Goal: Task Accomplishment & Management: Complete application form

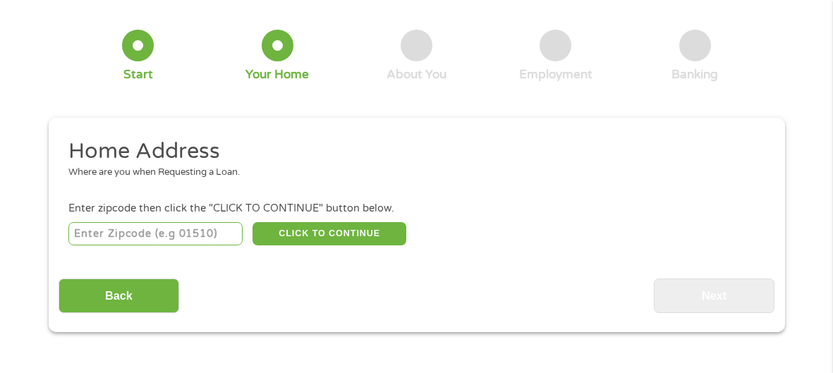
scroll to position [71, 0]
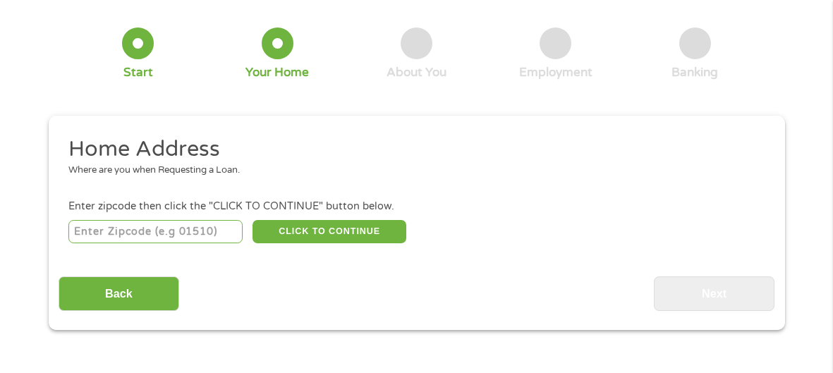
click at [156, 229] on input "number" at bounding box center [155, 232] width 174 height 24
type input "63701"
click at [311, 227] on button "CLICK TO CONTINUE" at bounding box center [330, 232] width 154 height 24
type input "63701"
type input "Cape Girardeau"
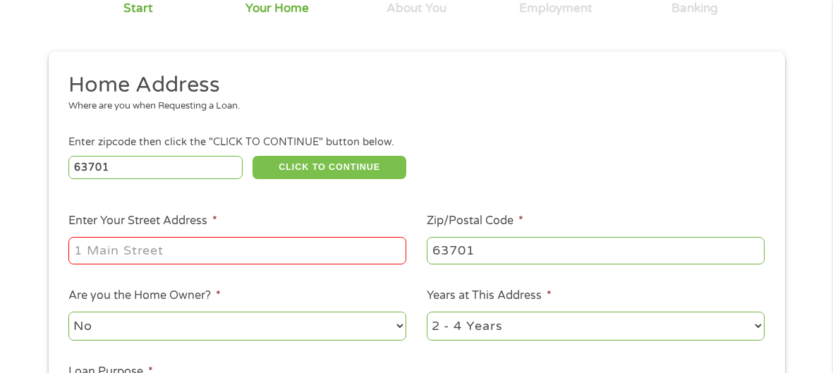
scroll to position [136, 0]
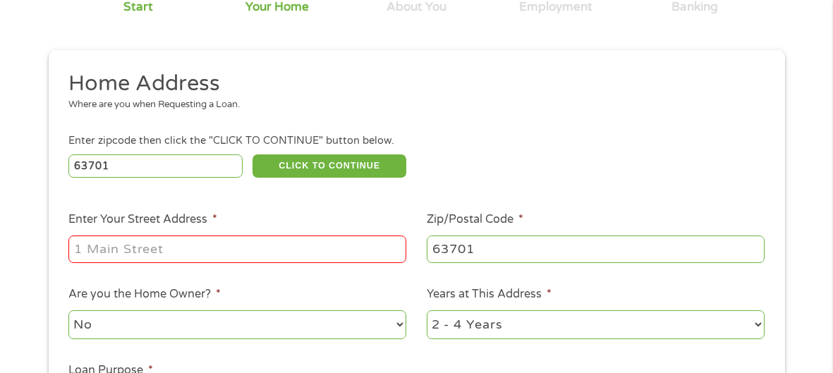
click at [313, 243] on input "Enter Your Street Address *" at bounding box center [237, 249] width 338 height 27
type input "312 w [GEOGRAPHIC_DATA]"
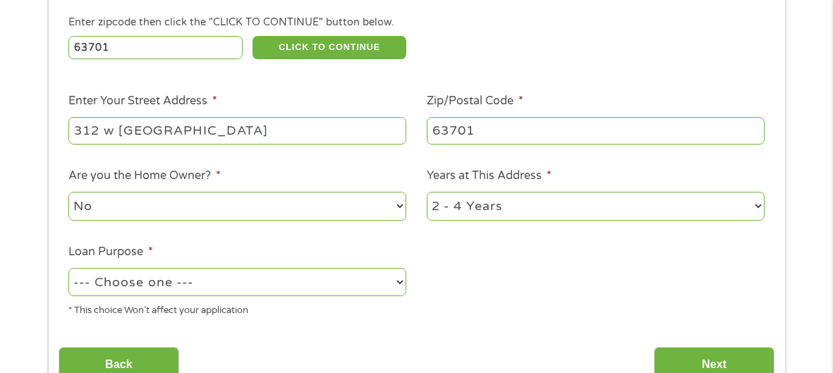
scroll to position [260, 0]
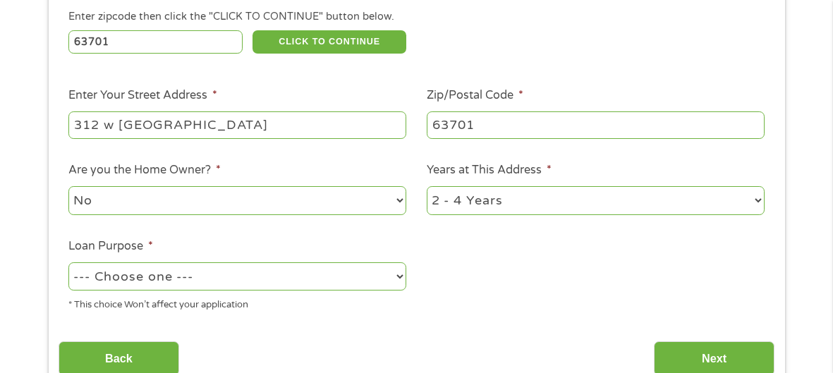
click at [490, 191] on select "1 Year or less 1 - 2 Years 2 - 4 Years Over 4 Years" at bounding box center [596, 200] width 338 height 29
select select "12months"
click at [427, 186] on select "1 Year or less 1 - 2 Years 2 - 4 Years Over 4 Years" at bounding box center [596, 200] width 338 height 29
click at [283, 273] on select "--- Choose one --- Pay Bills Debt Consolidation Home Improvement Major Purchase…" at bounding box center [237, 277] width 338 height 29
select select "paybills"
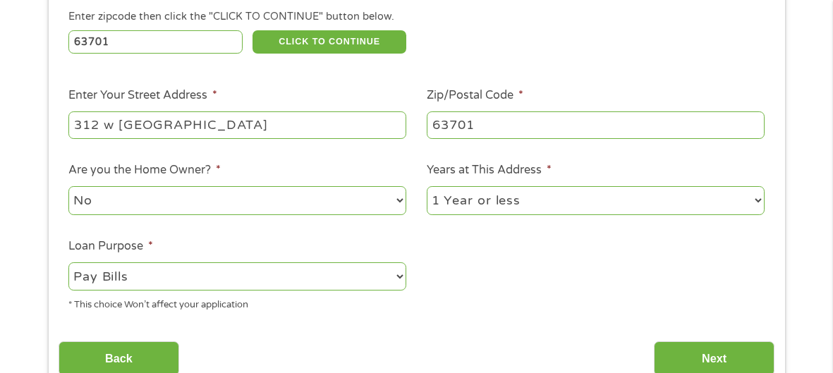
click at [68, 263] on select "--- Choose one --- Pay Bills Debt Consolidation Home Improvement Major Purchase…" at bounding box center [237, 277] width 338 height 29
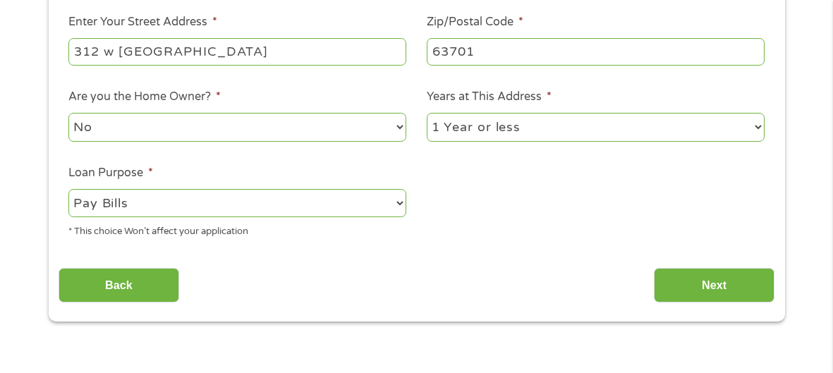
scroll to position [332, 0]
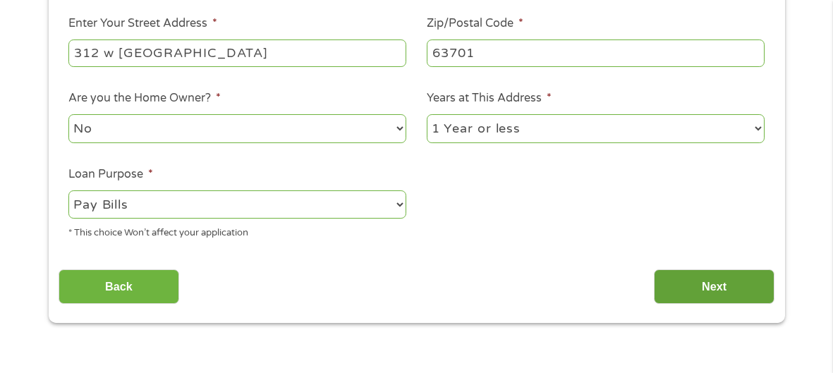
click at [689, 275] on input "Next" at bounding box center [714, 287] width 121 height 35
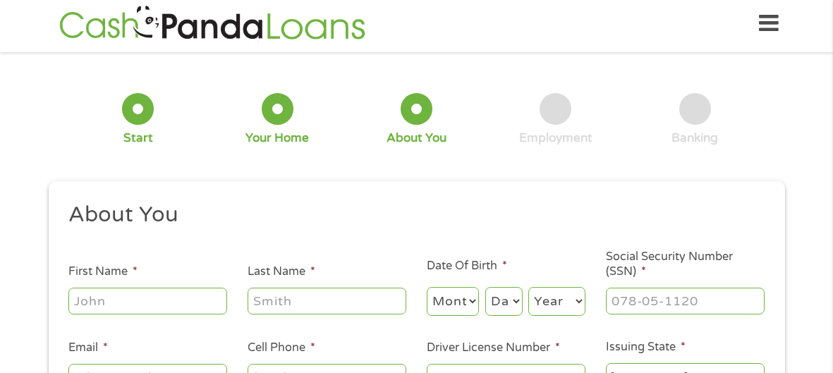
scroll to position [0, 0]
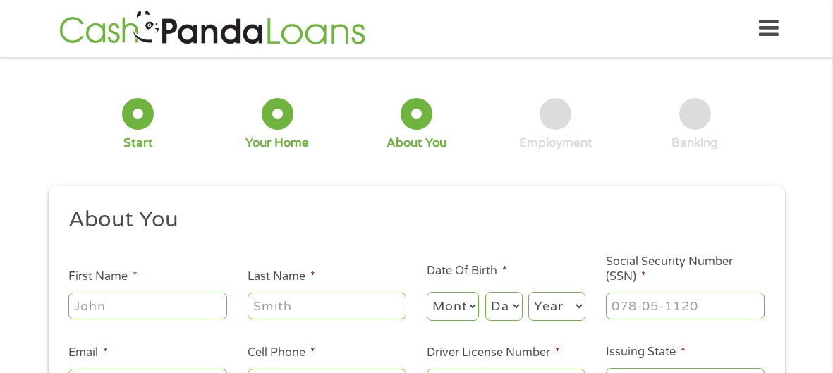
click at [169, 309] on input "First Name *" at bounding box center [147, 306] width 159 height 27
type input "[PERSON_NAME]"
type input "[EMAIL_ADDRESS][DOMAIN_NAME]"
type input "[PHONE_NUMBER]"
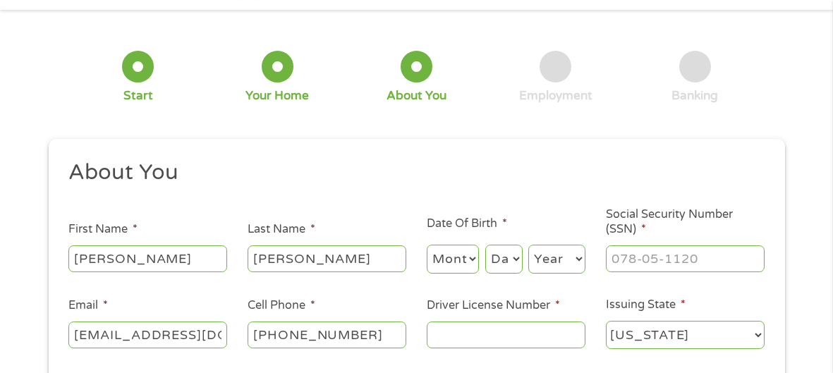
scroll to position [55, 0]
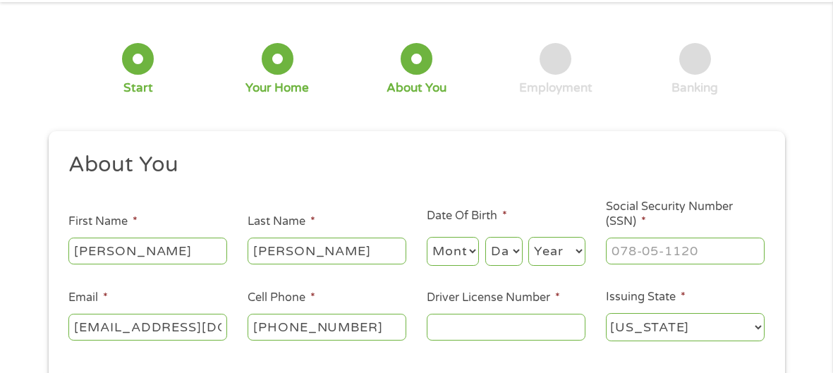
click at [469, 252] on select "Month 1 2 3 4 5 6 7 8 9 10 11 12" at bounding box center [453, 251] width 53 height 29
select select "2"
click at [427, 237] on select "Month 1 2 3 4 5 6 7 8 9 10 11 12" at bounding box center [453, 251] width 53 height 29
click at [507, 243] on select "Day 1 2 3 4 5 6 7 8 9 10 11 12 13 14 15 16 17 18 19 20 21 22 23 24 25 26 27 28 …" at bounding box center [504, 251] width 37 height 29
select select "14"
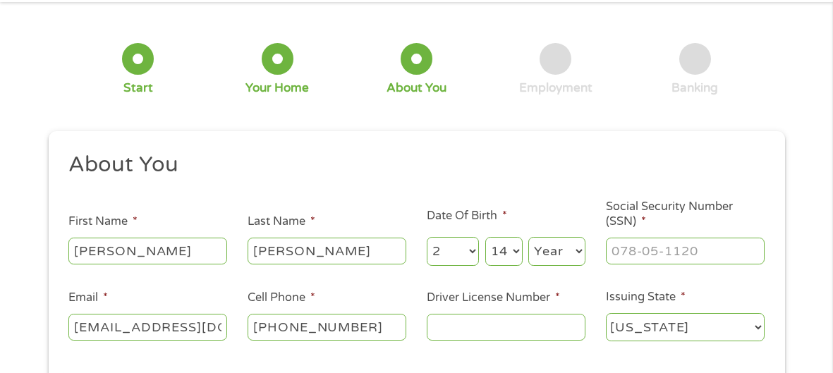
click at [486, 237] on select "Day 1 2 3 4 5 6 7 8 9 10 11 12 13 14 15 16 17 18 19 20 21 22 23 24 25 26 27 28 …" at bounding box center [504, 251] width 37 height 29
click at [565, 248] on select "Year [DATE] 2006 2005 2004 2003 2002 2001 2000 1999 1998 1997 1996 1995 1994 19…" at bounding box center [557, 251] width 57 height 29
select select "2006"
click at [529, 237] on select "Year [DATE] 2006 2005 2004 2003 2002 2001 2000 1999 1998 1997 1996 1995 1994 19…" at bounding box center [557, 251] width 57 height 29
click at [654, 247] on input "___-__-____" at bounding box center [685, 251] width 159 height 27
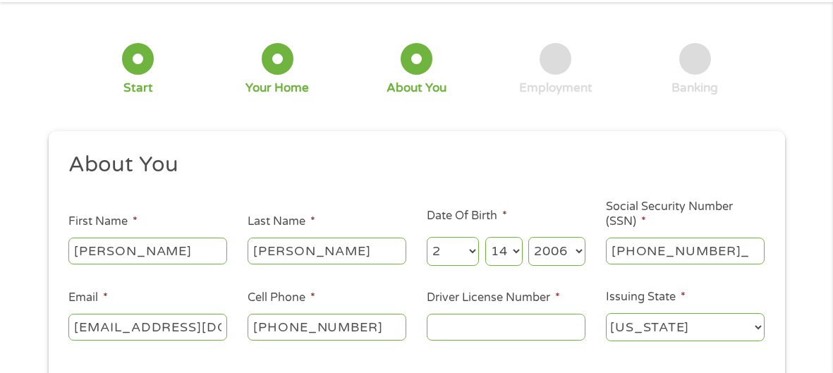
type input "497-23-0341"
click at [537, 327] on input "Driver License Number *" at bounding box center [506, 327] width 159 height 27
click at [451, 329] on input "08F" at bounding box center [506, 327] width 159 height 27
click at [500, 332] on input "087F" at bounding box center [506, 327] width 159 height 27
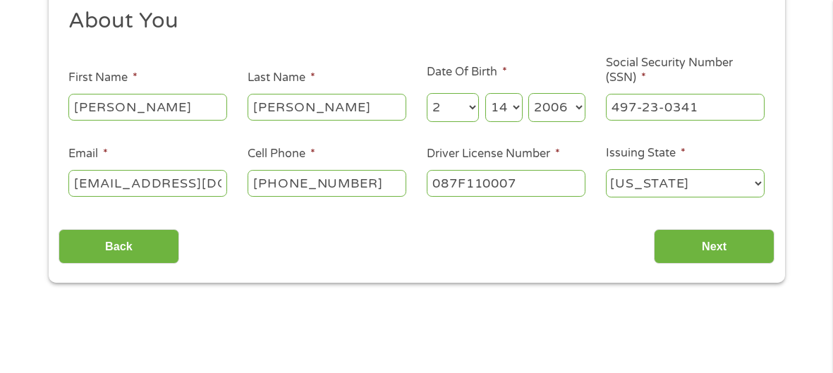
scroll to position [199, 0]
type input "087F110007"
click at [721, 250] on input "Next" at bounding box center [714, 246] width 121 height 35
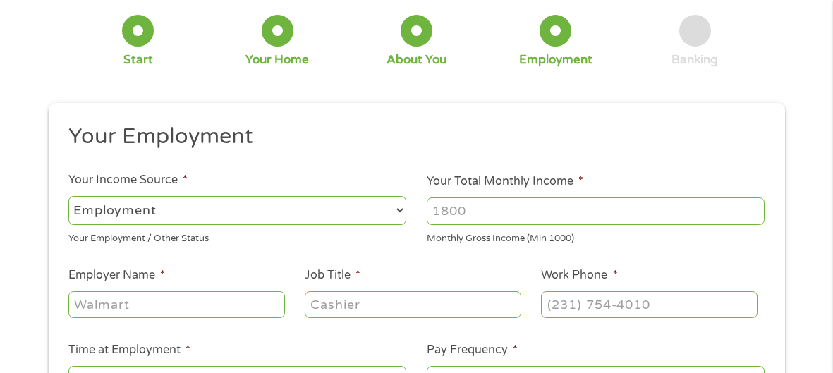
scroll to position [103, 0]
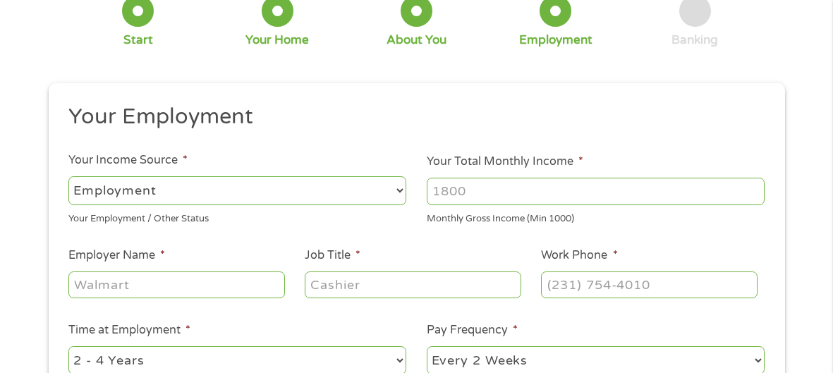
click at [282, 194] on select "--- Choose one --- Employment [DEMOGRAPHIC_DATA] Benefits" at bounding box center [237, 190] width 338 height 29
click at [68, 176] on select "--- Choose one --- Employment [DEMOGRAPHIC_DATA] Benefits" at bounding box center [237, 190] width 338 height 29
click at [534, 193] on input "Your Total Monthly Income *" at bounding box center [596, 191] width 338 height 27
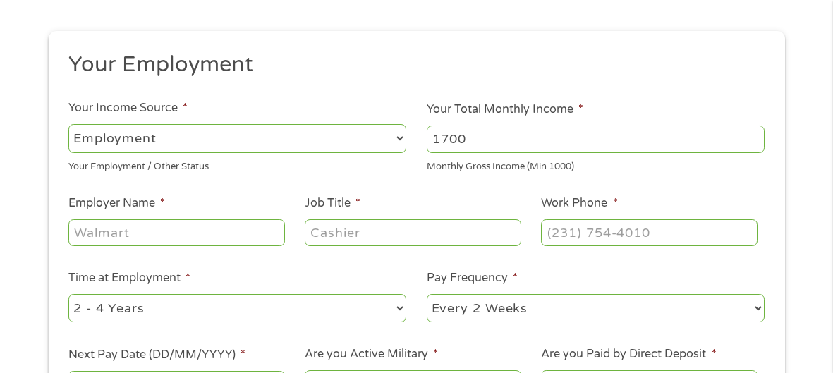
scroll to position [157, 0]
type input "1700"
click at [267, 232] on input "Employer Name *" at bounding box center [176, 231] width 216 height 27
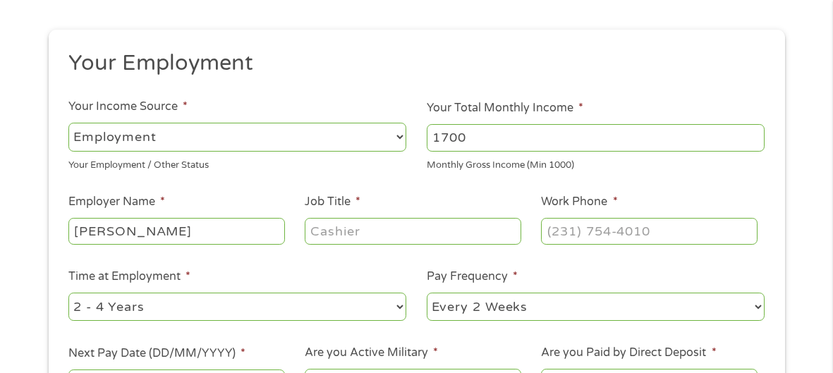
type input "[PERSON_NAME]"
click at [346, 232] on input "Job Title *" at bounding box center [413, 231] width 216 height 27
type input "h"
type input "environmental tech"
click at [554, 233] on input "(___) ___-____" at bounding box center [649, 231] width 216 height 27
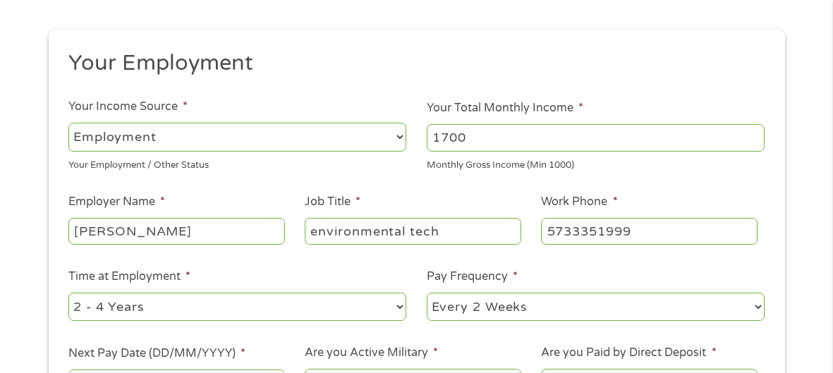
type input "[PHONE_NUMBER]"
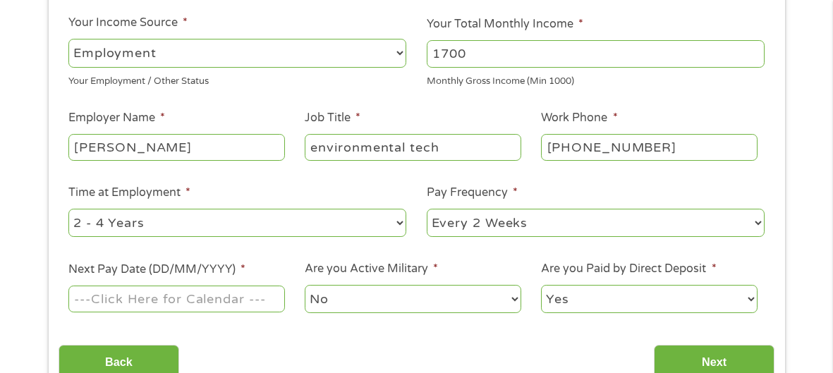
scroll to position [244, 0]
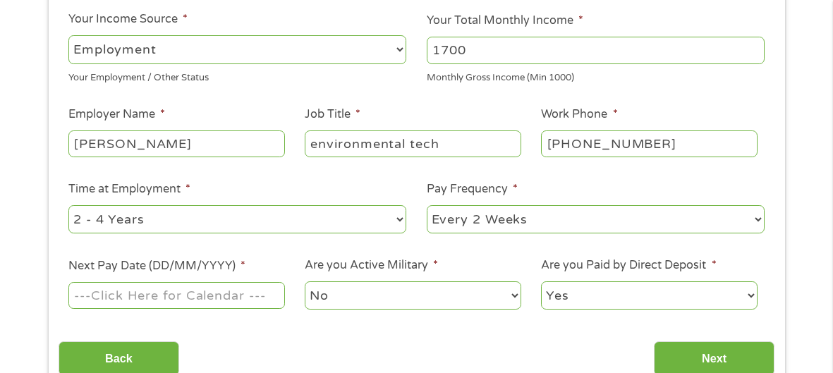
click at [402, 222] on select "--- Choose one --- 1 Year or less 1 - 2 Years 2 - 4 Years Over 4 Years" at bounding box center [237, 219] width 338 height 29
select select "12months"
click at [68, 205] on select "--- Choose one --- 1 Year or less 1 - 2 Years 2 - 4 Years Over 4 Years" at bounding box center [237, 219] width 338 height 29
click at [249, 301] on input "Next Pay Date (DD/MM/YYYY) *" at bounding box center [176, 295] width 216 height 27
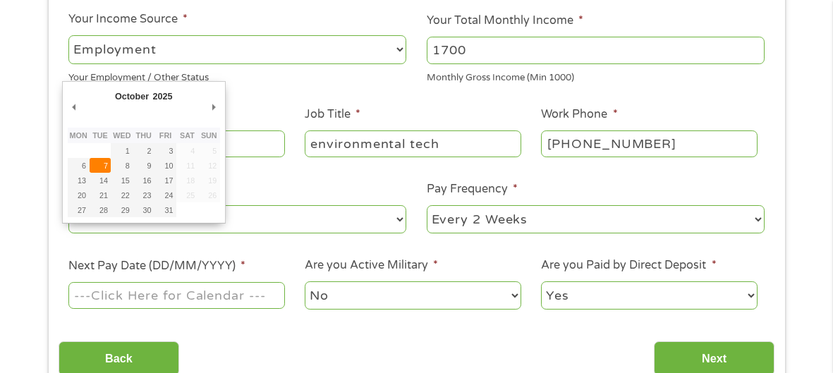
type input "[DATE]"
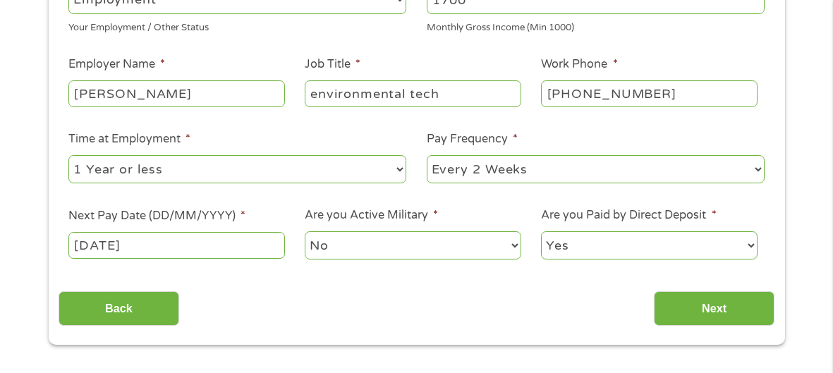
scroll to position [297, 0]
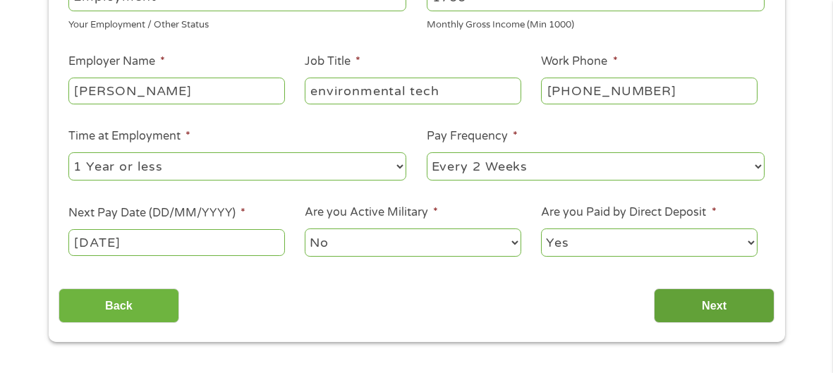
click at [680, 305] on input "Next" at bounding box center [714, 306] width 121 height 35
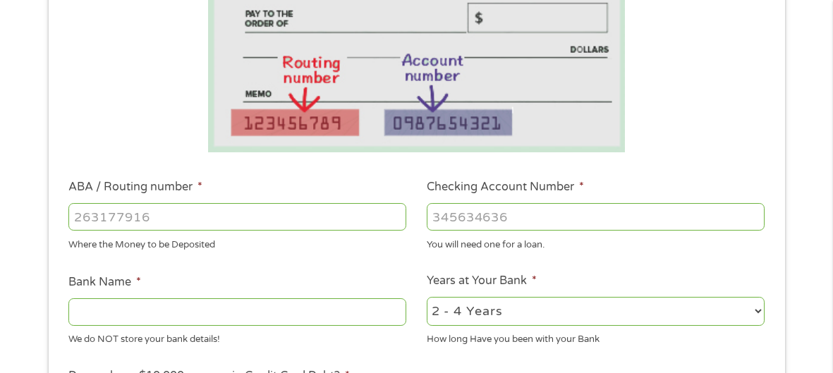
scroll to position [298, 0]
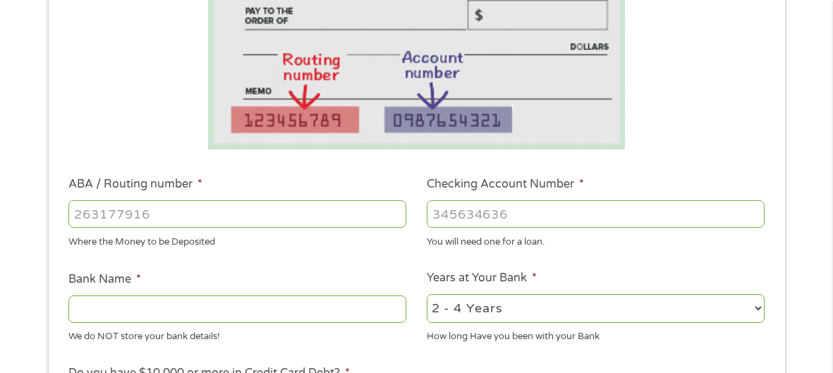
click at [322, 207] on input "ABA / Routing number *" at bounding box center [237, 213] width 338 height 27
type input "081000210"
type input "US BANK NA"
type input "081000210"
click at [628, 218] on input "Checking Account Number *" at bounding box center [596, 213] width 338 height 27
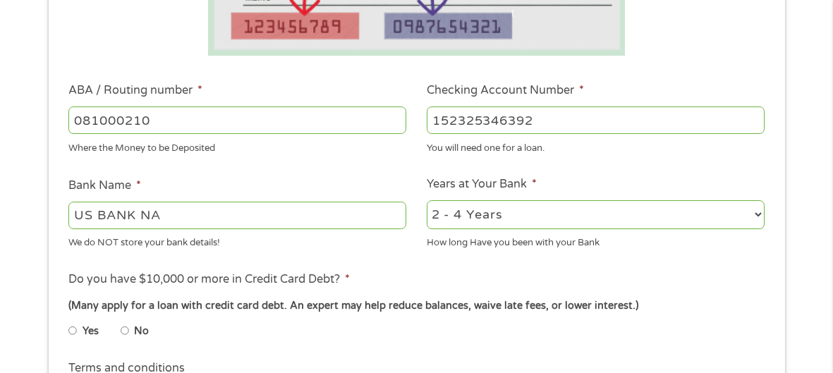
scroll to position [409, 0]
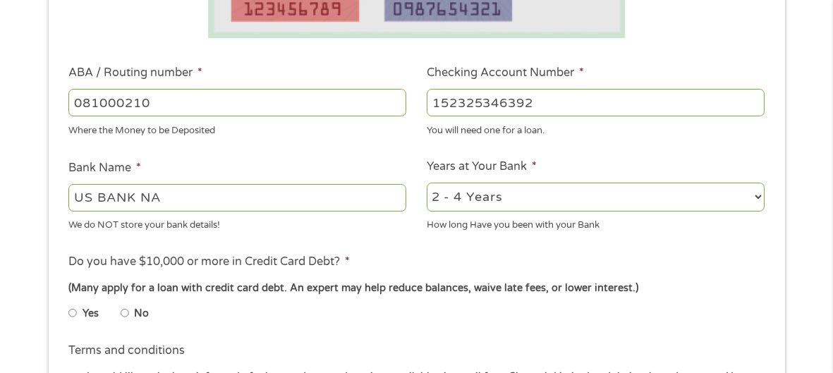
type input "152325346392"
click at [461, 200] on select "2 - 4 Years 6 - 12 Months 1 - 2 Years Over 4 Years" at bounding box center [596, 197] width 338 height 29
select select "24months"
click at [427, 183] on select "2 - 4 Years 6 - 12 Months 1 - 2 Years Over 4 Years" at bounding box center [596, 197] width 338 height 29
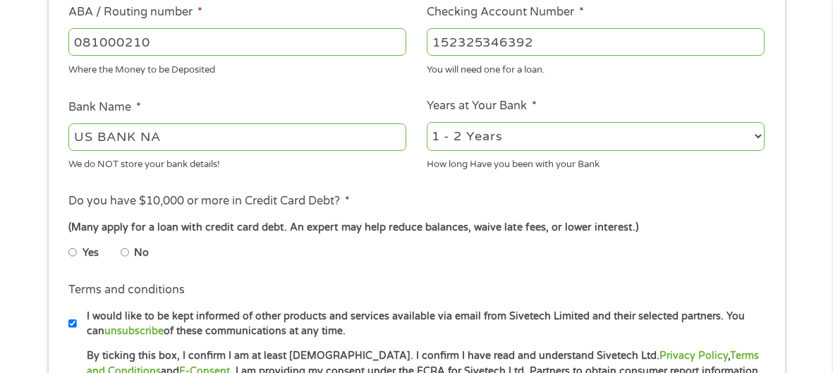
scroll to position [471, 0]
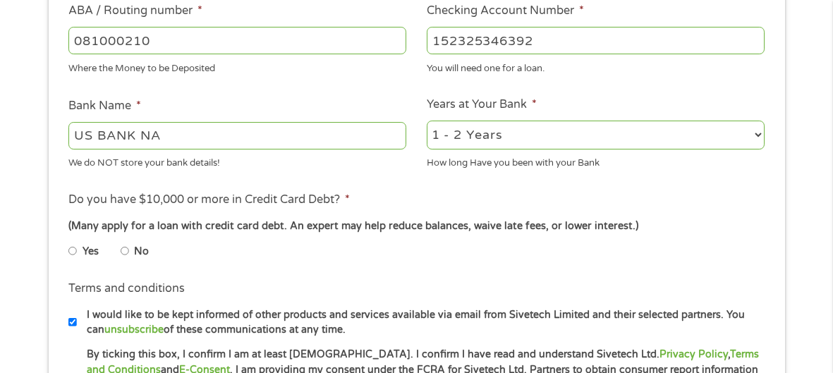
click at [124, 246] on input "No" at bounding box center [125, 251] width 8 height 23
radio input "true"
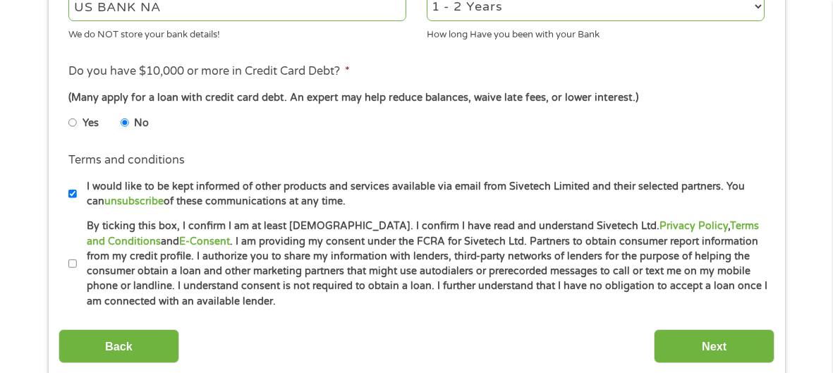
scroll to position [604, 0]
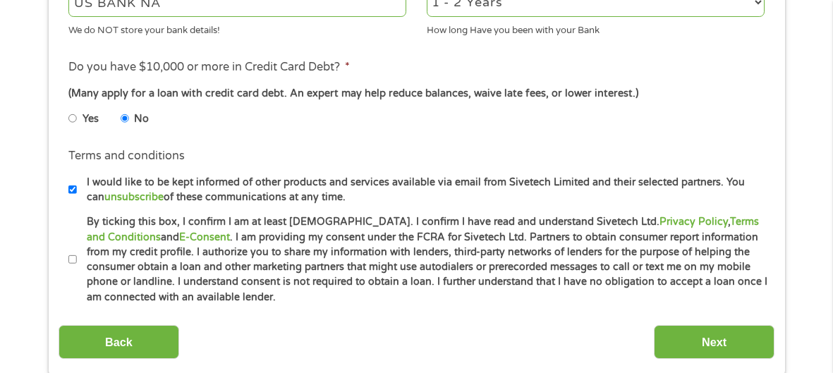
click at [72, 258] on input "By ticking this box, I confirm I am at least [DEMOGRAPHIC_DATA]. I confirm I ha…" at bounding box center [72, 259] width 8 height 23
checkbox input "true"
click at [712, 351] on input "Next" at bounding box center [714, 342] width 121 height 35
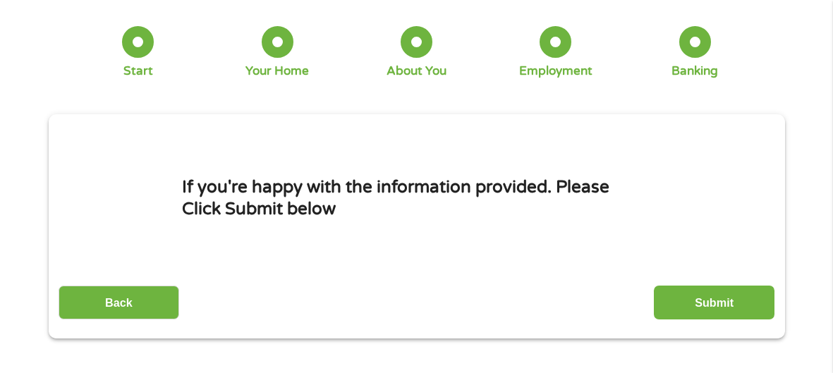
scroll to position [76, 0]
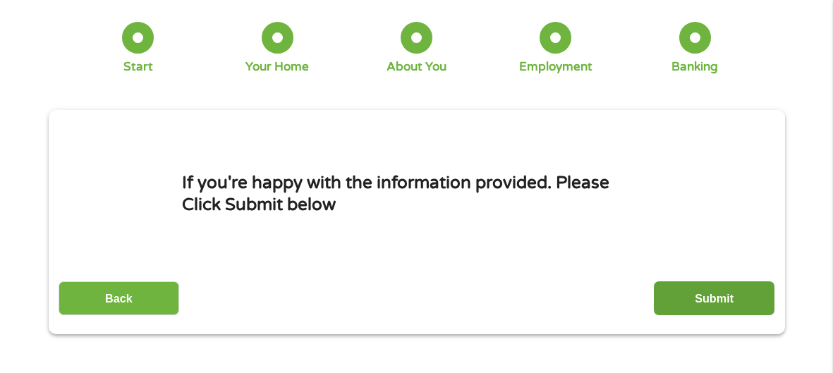
click at [730, 299] on input "Submit" at bounding box center [714, 299] width 121 height 35
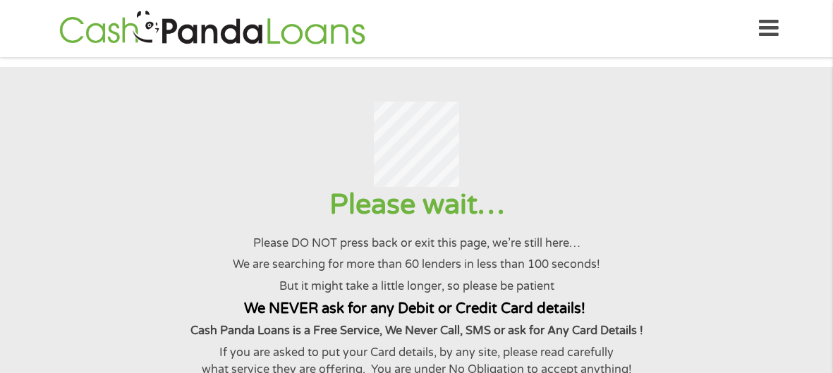
scroll to position [0, 0]
